Goal: Navigation & Orientation: Understand site structure

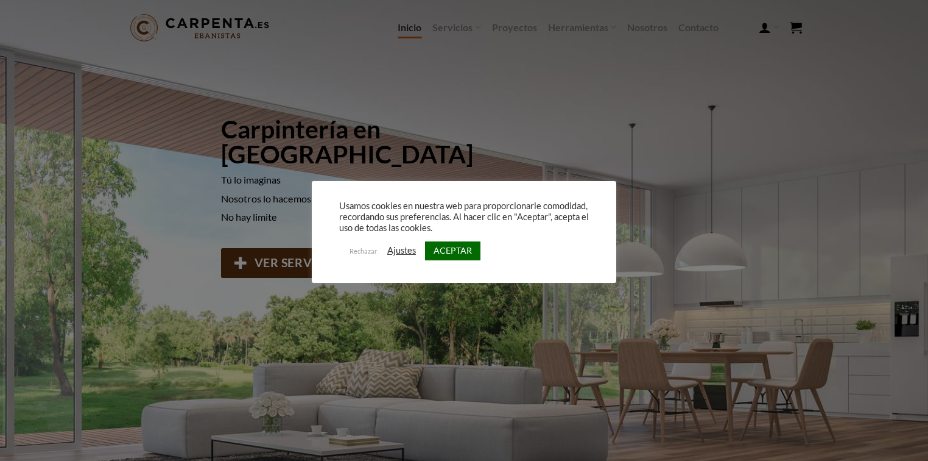
click at [453, 253] on link "ACEPTAR" at bounding box center [452, 250] width 55 height 19
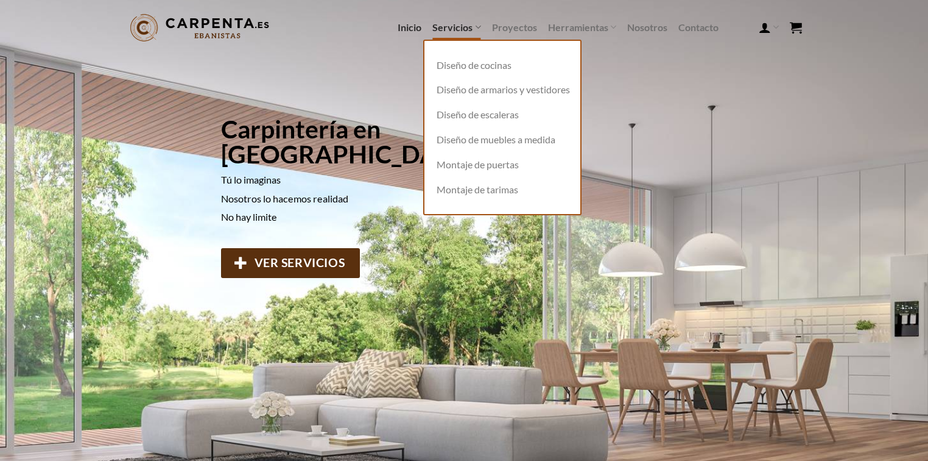
click at [462, 29] on link "Servicios" at bounding box center [457, 27] width 48 height 24
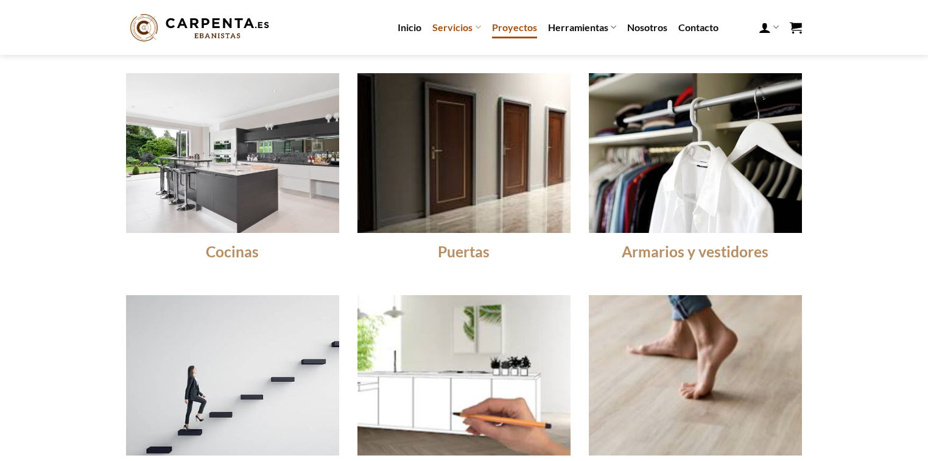
click at [515, 30] on link "Proyectos" at bounding box center [514, 27] width 45 height 22
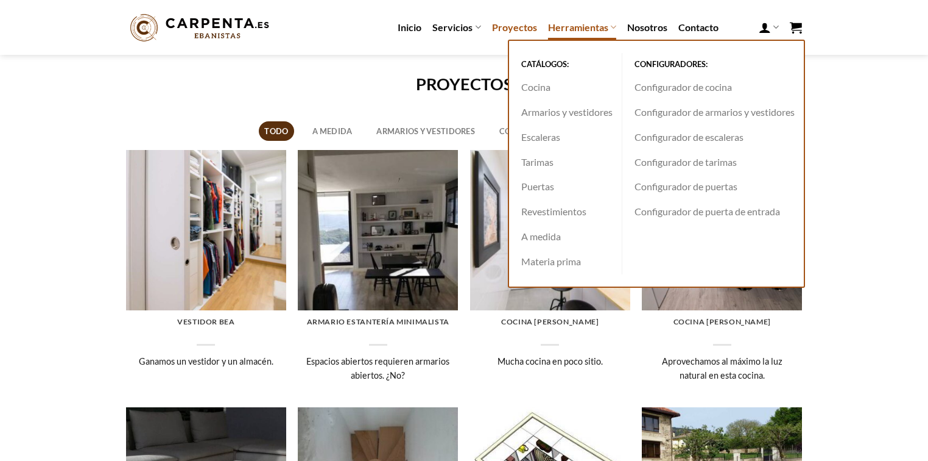
click at [574, 24] on link "Herramientas" at bounding box center [582, 27] width 68 height 24
click at [589, 34] on link "Herramientas" at bounding box center [582, 27] width 68 height 24
